Goal: Information Seeking & Learning: Check status

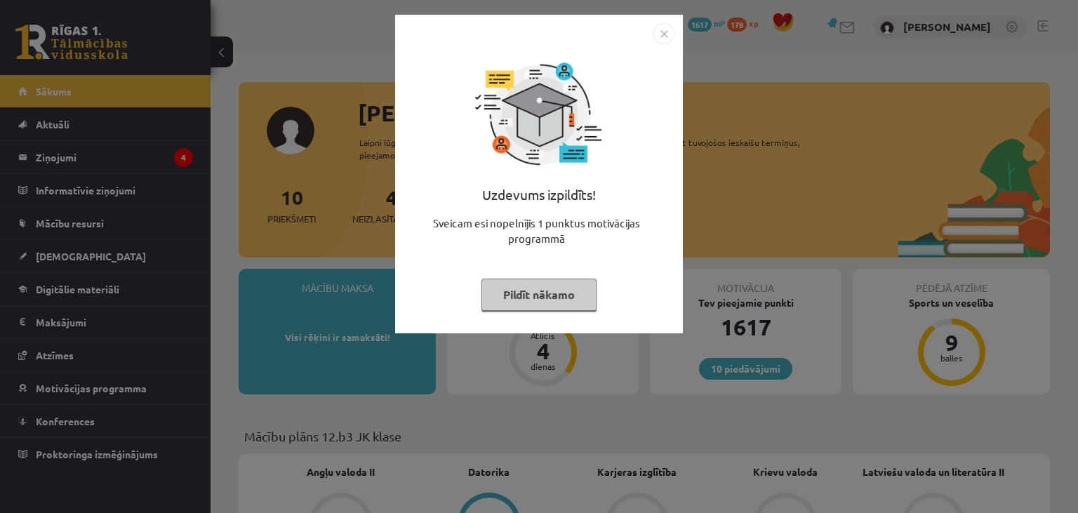
click at [569, 299] on button "Pildīt nākamo" at bounding box center [538, 295] width 115 height 32
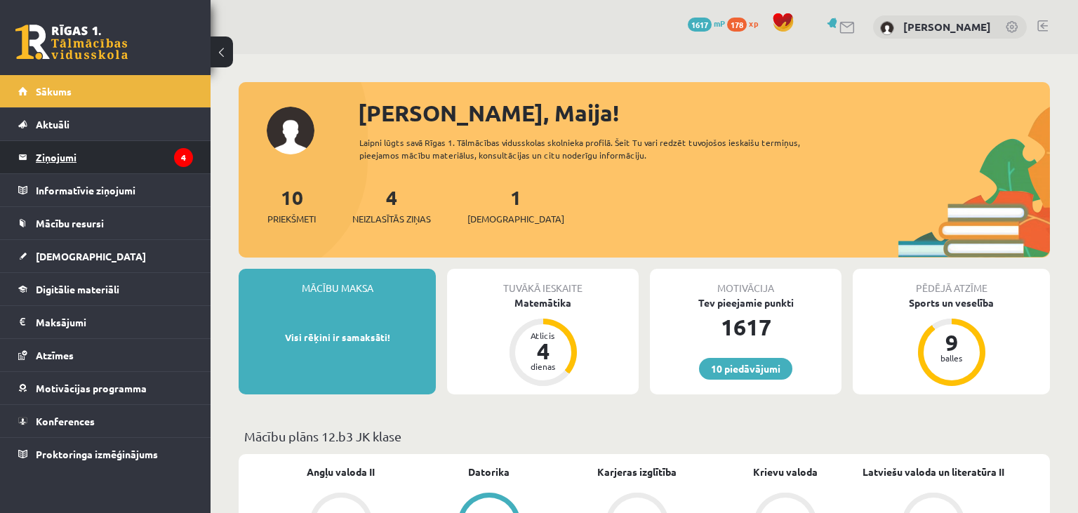
click at [168, 159] on legend "Ziņojumi 4" at bounding box center [114, 157] width 157 height 32
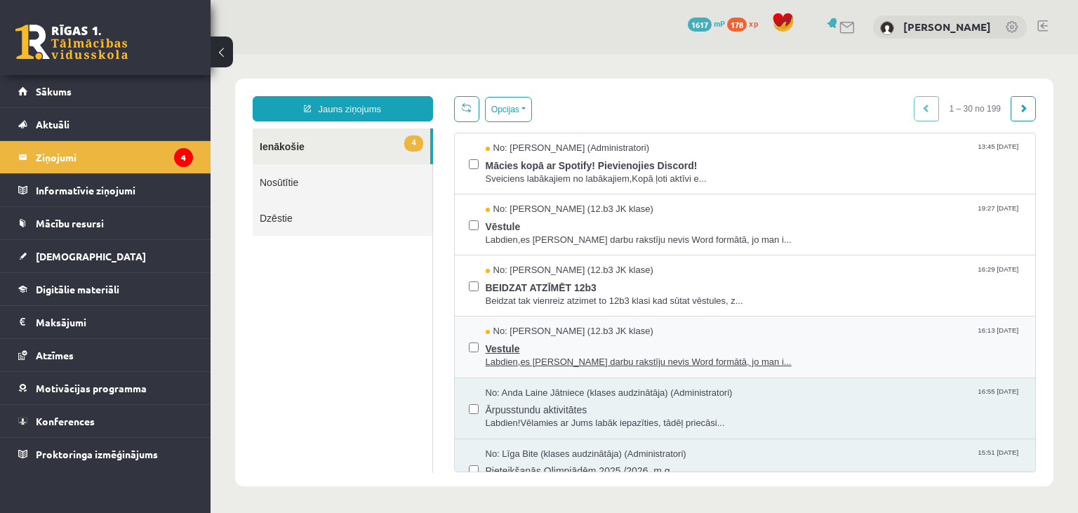
click at [573, 361] on span "Labdien,es Pārbaudes darbu rakstīju nevis Word formātā, jo man i..." at bounding box center [754, 362] width 536 height 13
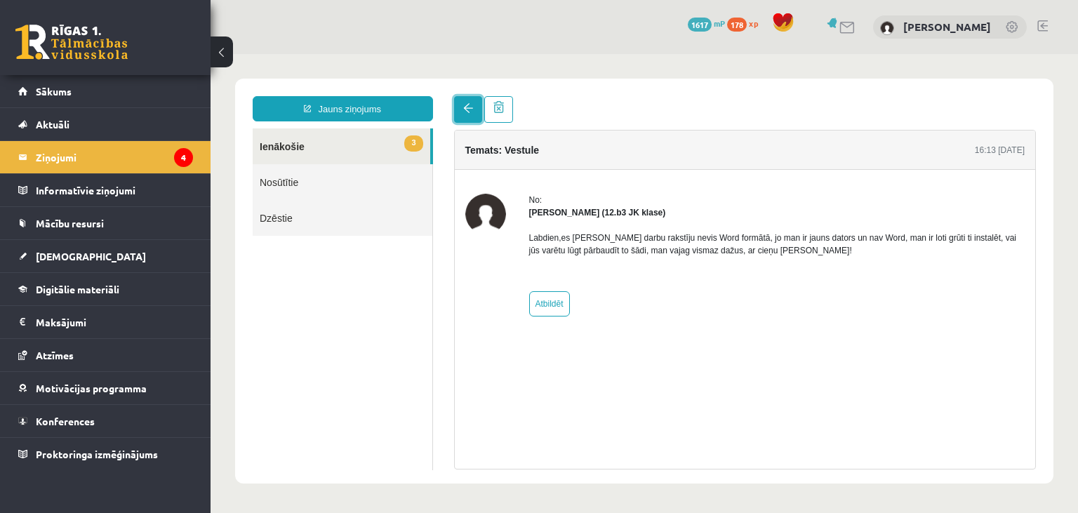
click at [467, 113] on span at bounding box center [468, 108] width 10 height 10
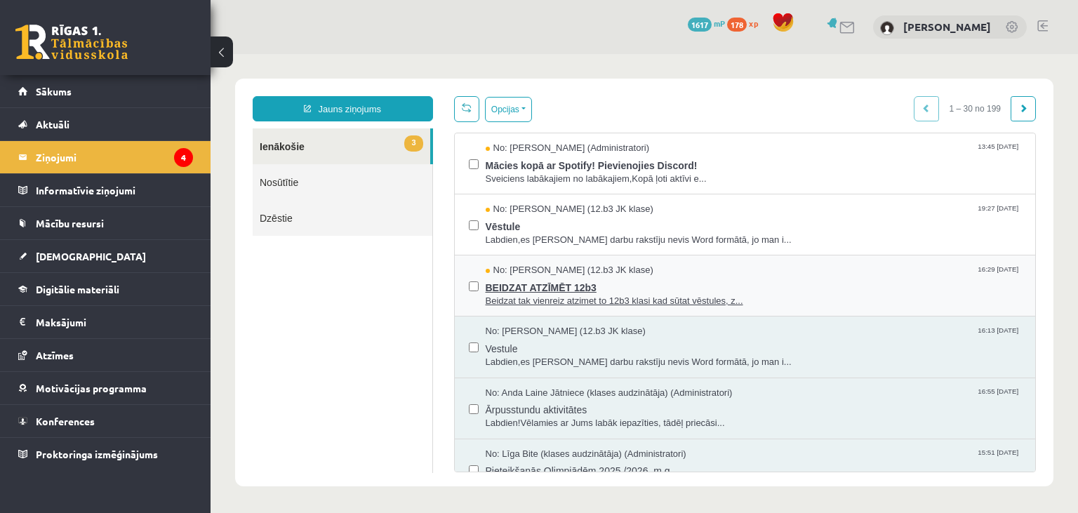
click at [625, 297] on span "Beidzat tak vienreiz atzimet to 12b3 klasi kad sūtat vēstules, z..." at bounding box center [754, 301] width 536 height 13
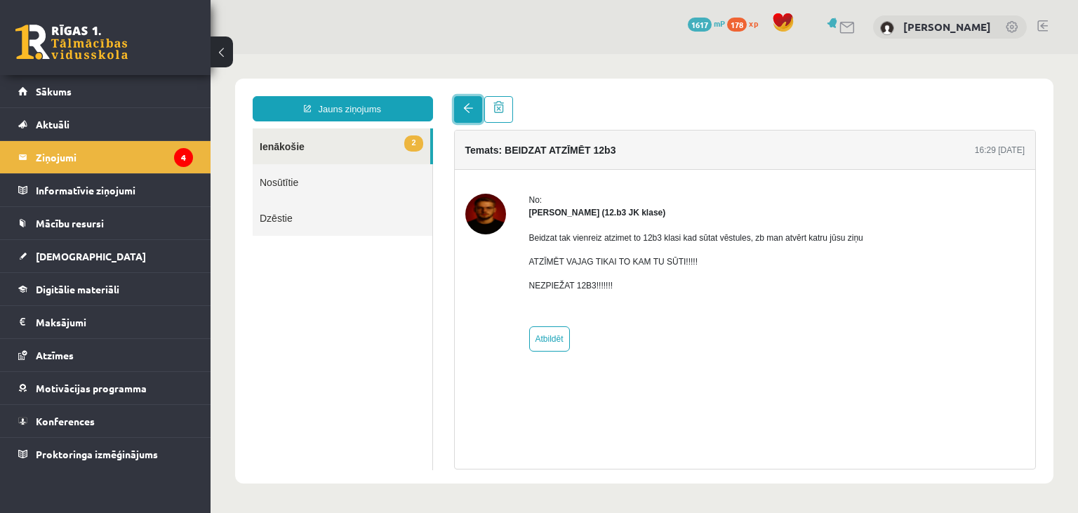
click at [470, 116] on link at bounding box center [468, 109] width 28 height 27
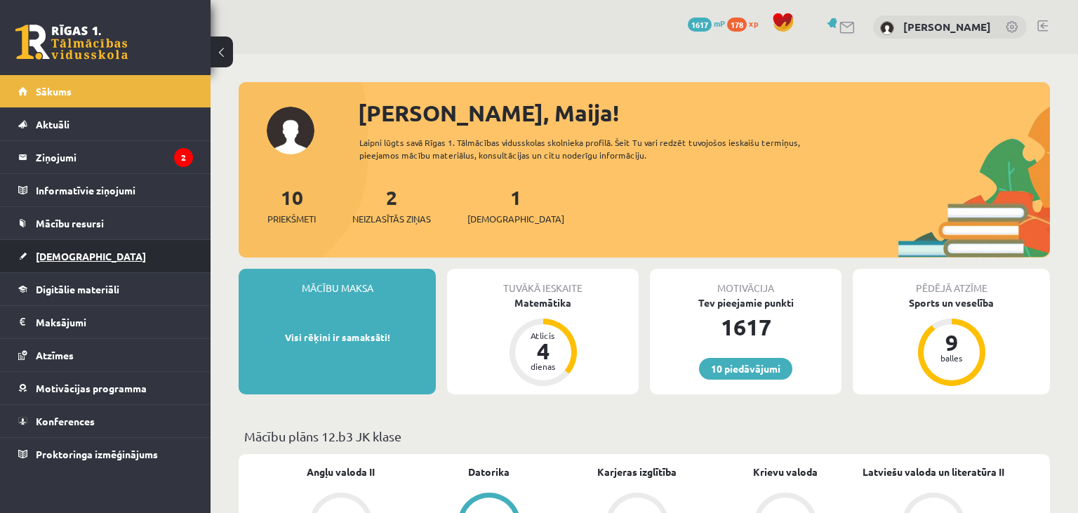
click at [66, 255] on span "[DEMOGRAPHIC_DATA]" at bounding box center [91, 256] width 110 height 13
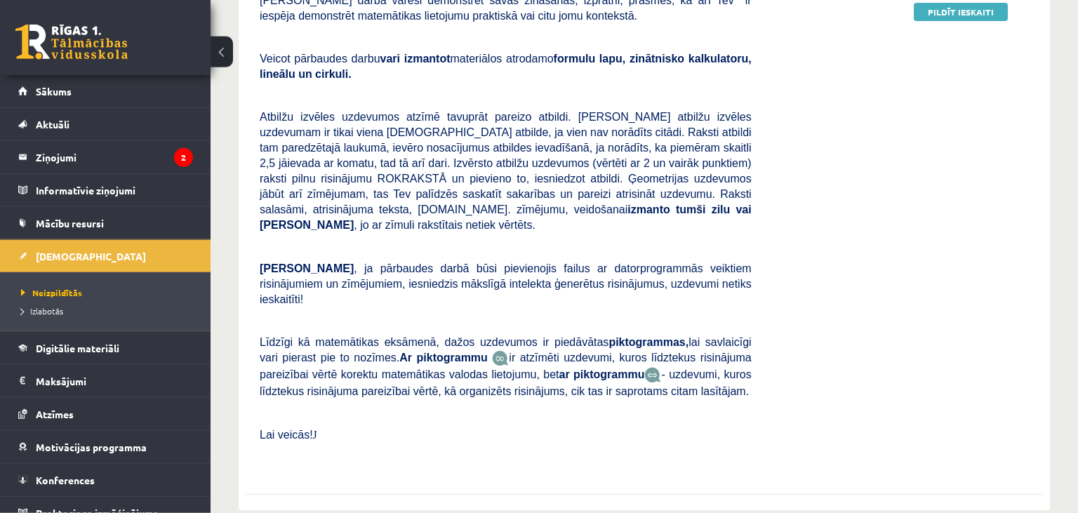
scroll to position [444, 0]
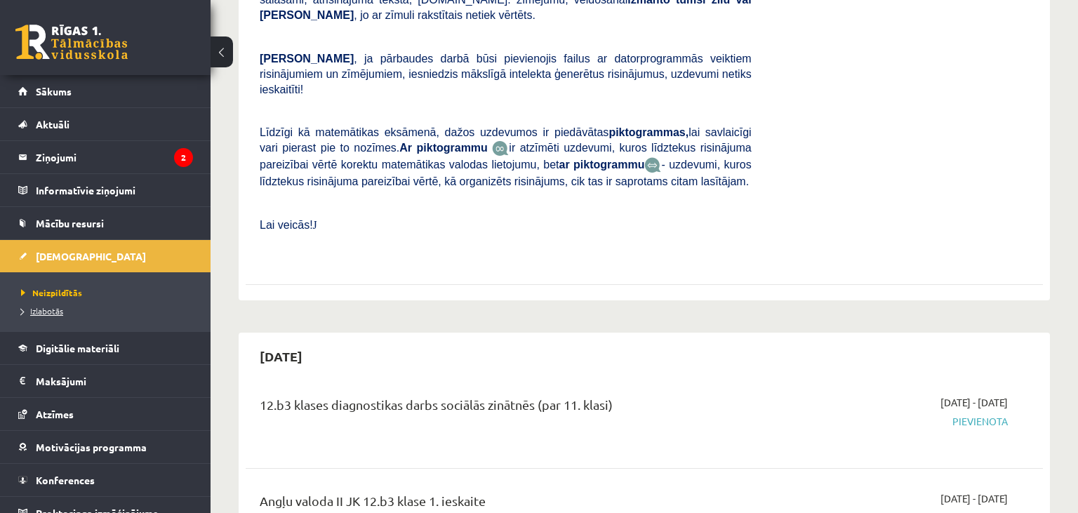
click at [63, 310] on span "Izlabotās" at bounding box center [42, 310] width 42 height 11
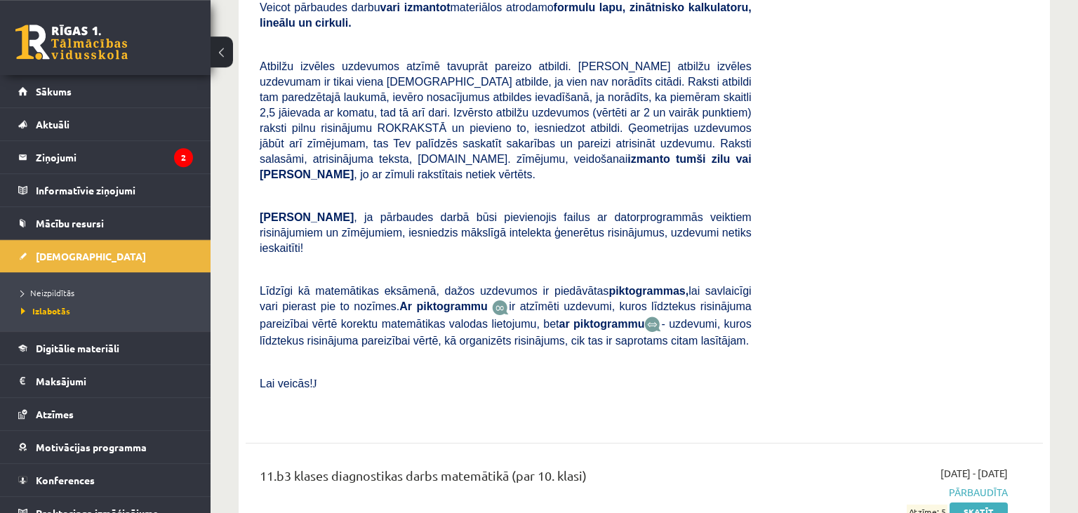
scroll to position [4816, 0]
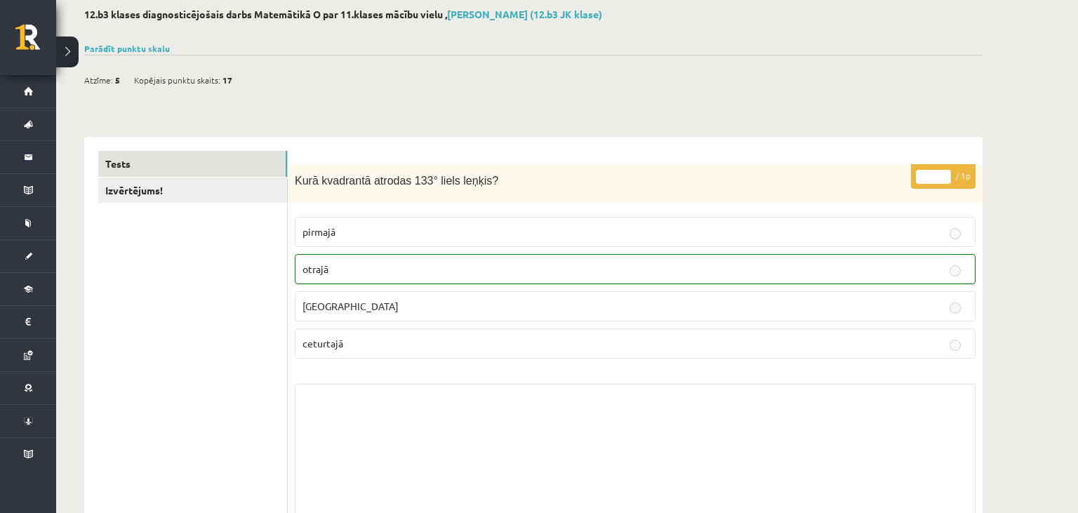
scroll to position [148, 0]
